Goal: Check status: Check status

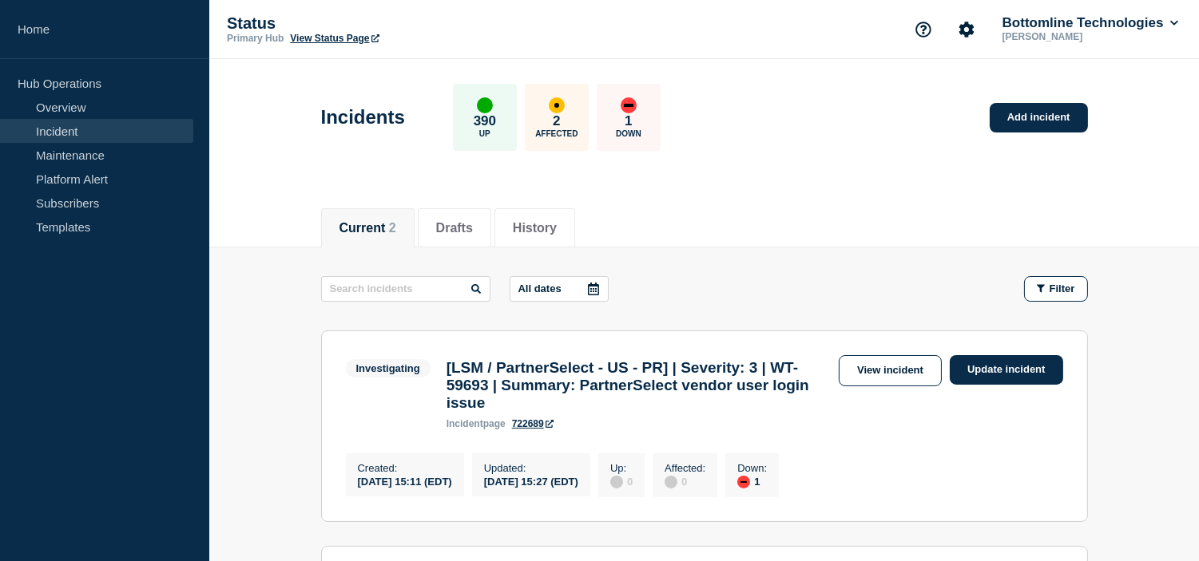
scroll to position [177, 0]
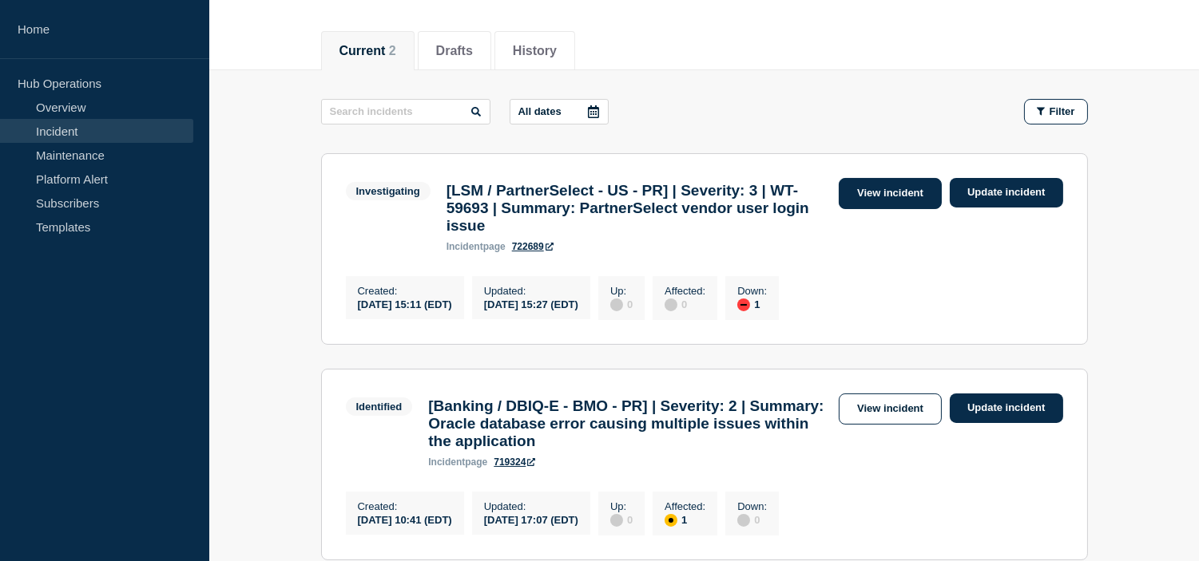
click at [871, 195] on link "View incident" at bounding box center [890, 193] width 103 height 31
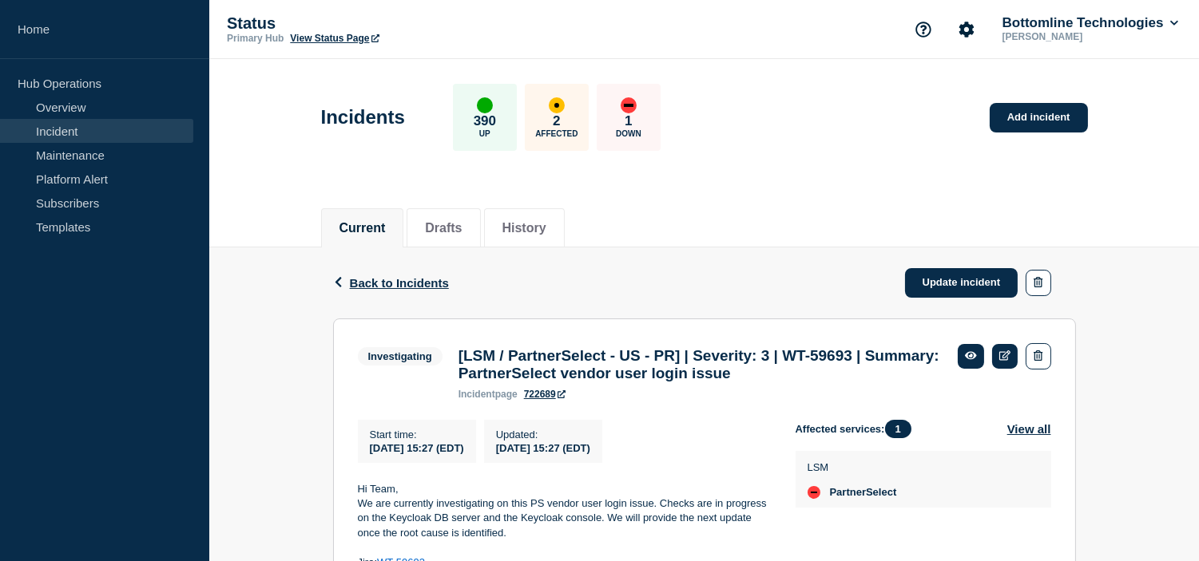
click at [379, 290] on div "Back Back to Incidents Update incident" at bounding box center [704, 283] width 743 height 71
click at [378, 276] on span "Back to Incidents" at bounding box center [399, 283] width 99 height 14
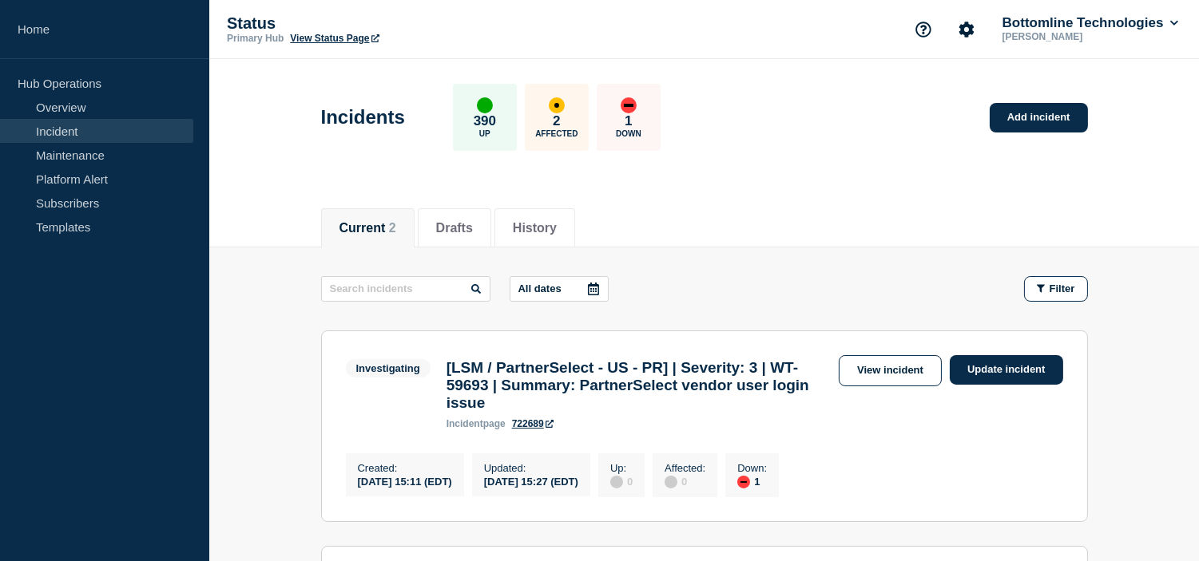
scroll to position [266, 0]
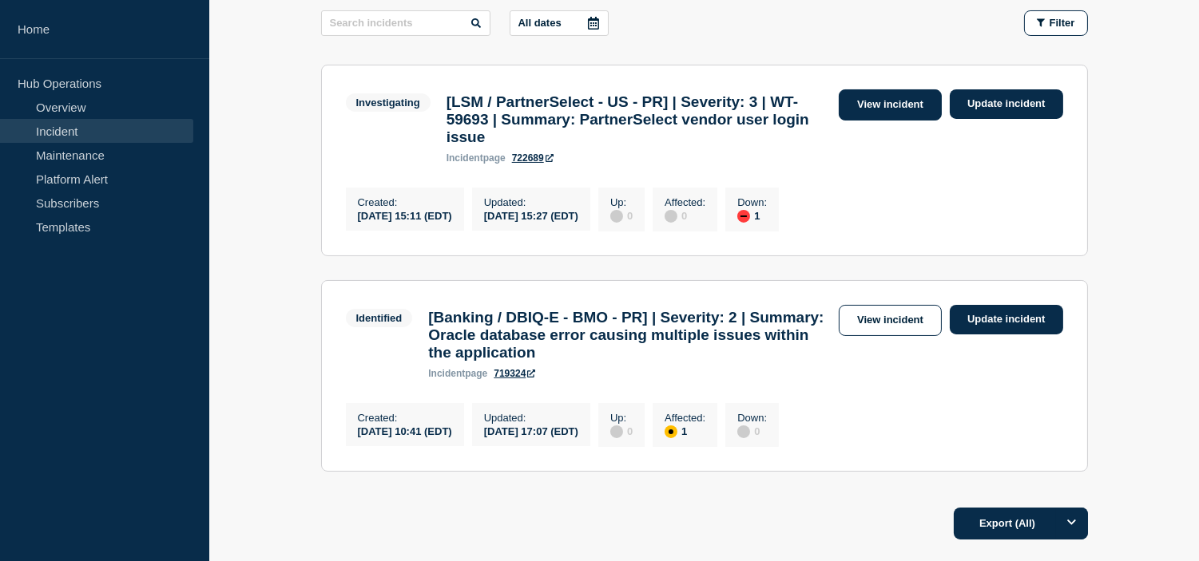
click at [879, 106] on link "View incident" at bounding box center [890, 104] width 103 height 31
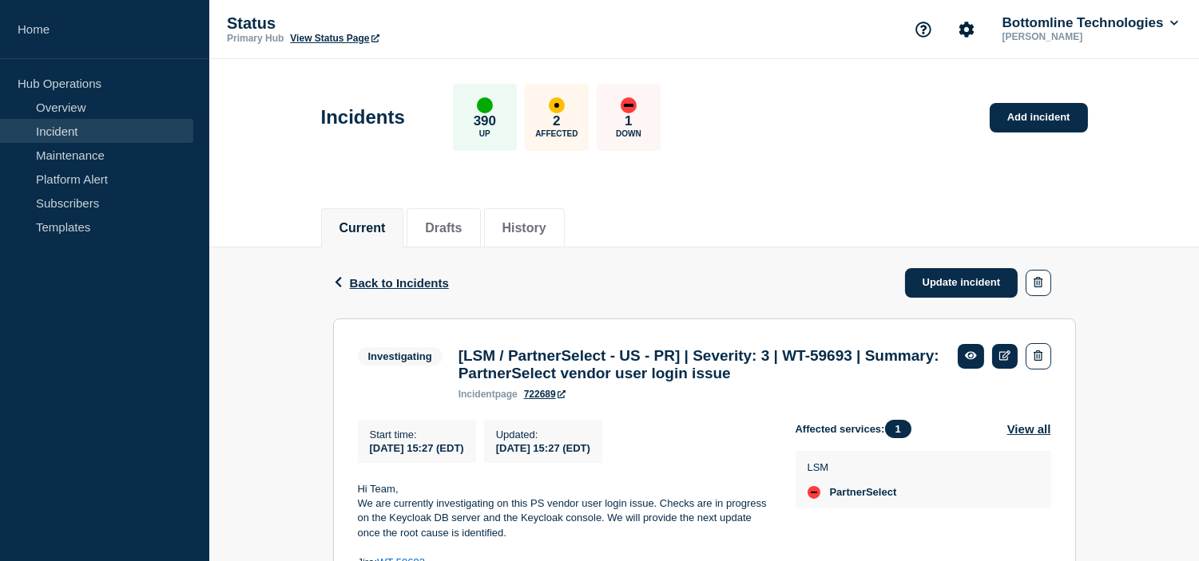
scroll to position [177, 0]
